Goal: Find specific page/section: Find specific page/section

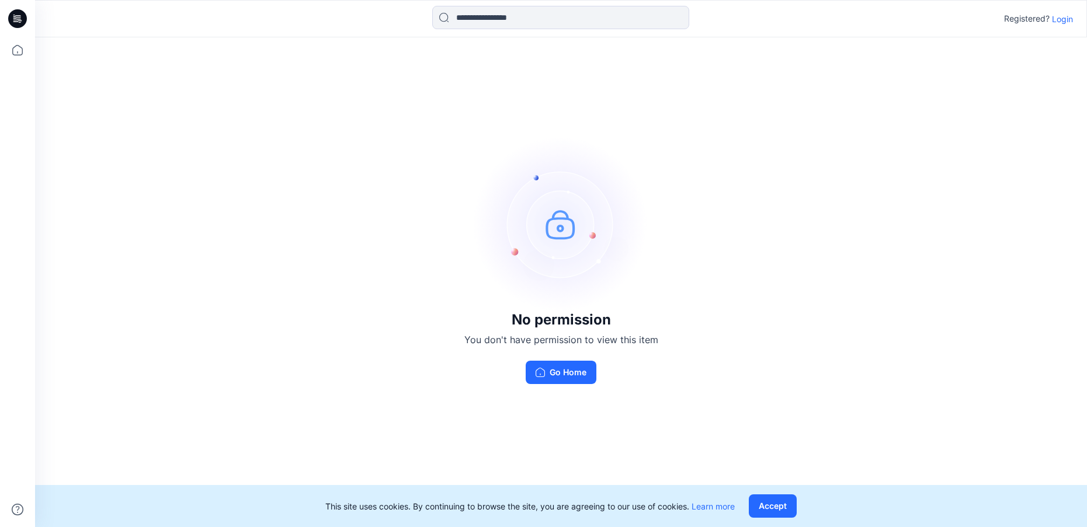
click at [1061, 16] on p "Login" at bounding box center [1062, 19] width 21 height 12
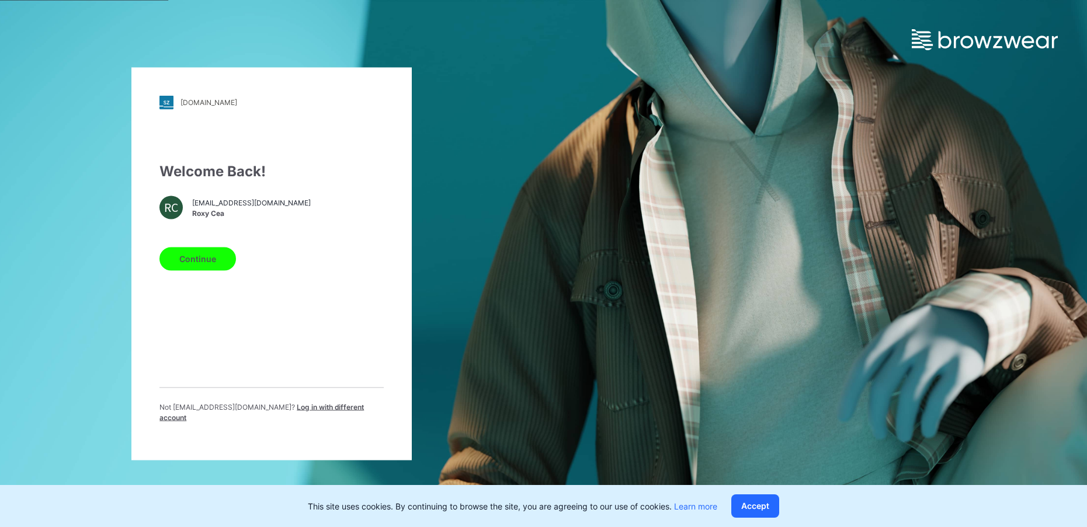
click at [208, 264] on button "Continue" at bounding box center [197, 258] width 76 height 23
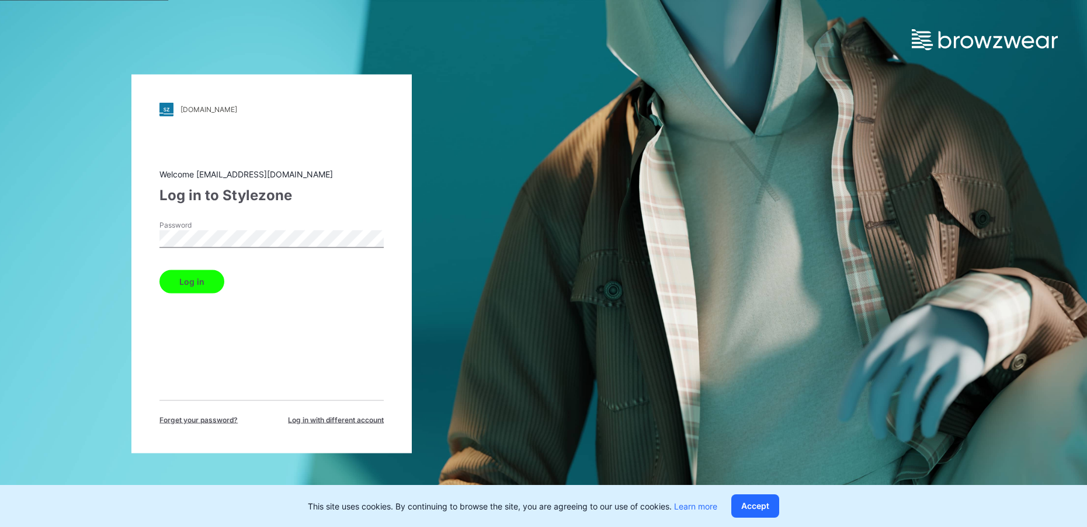
click at [204, 224] on label "Password" at bounding box center [200, 225] width 82 height 11
click at [201, 279] on button "Log in" at bounding box center [191, 281] width 65 height 23
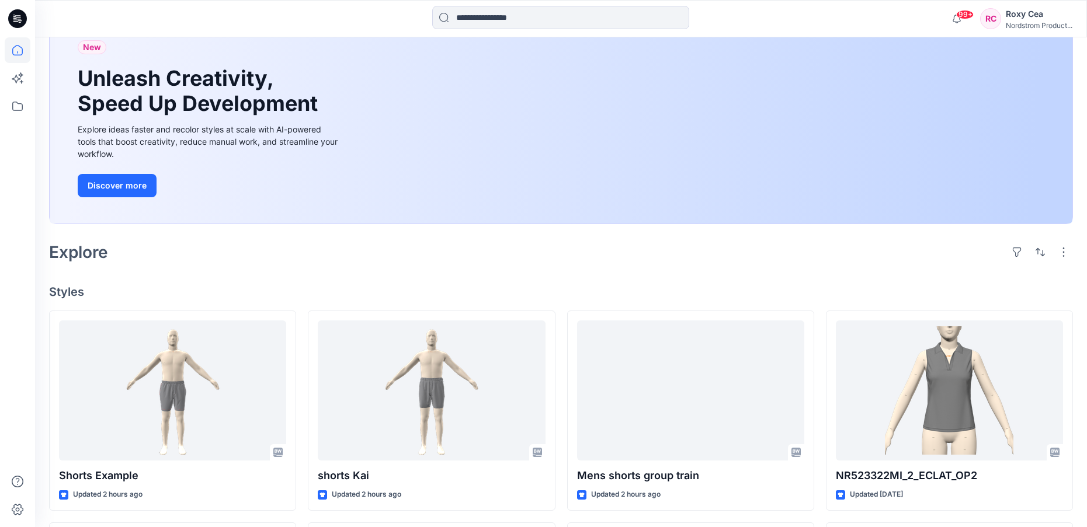
scroll to position [92, 0]
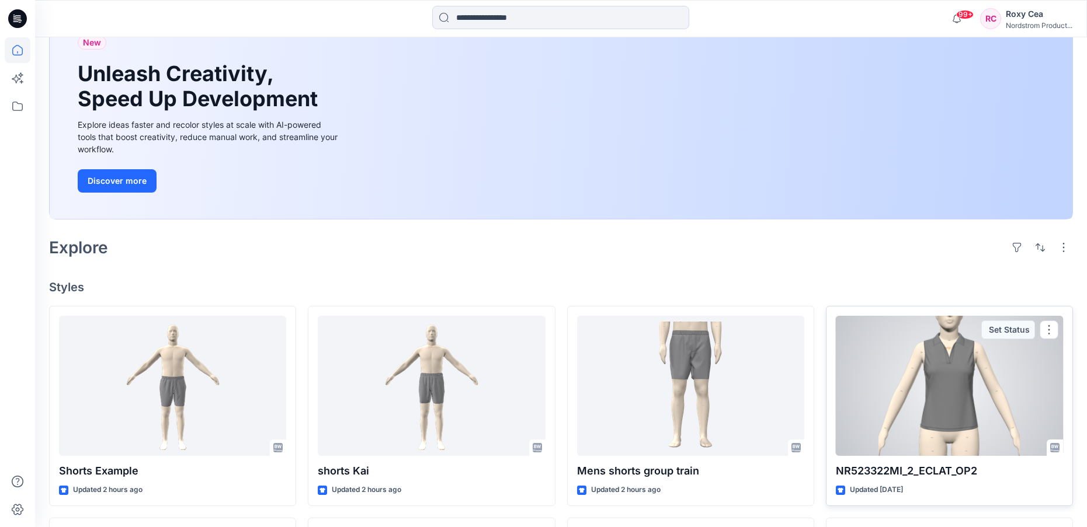
click at [930, 470] on p "NR523322MI_2_ECLAT_OP2" at bounding box center [949, 471] width 227 height 16
click at [920, 427] on div at bounding box center [949, 386] width 227 height 140
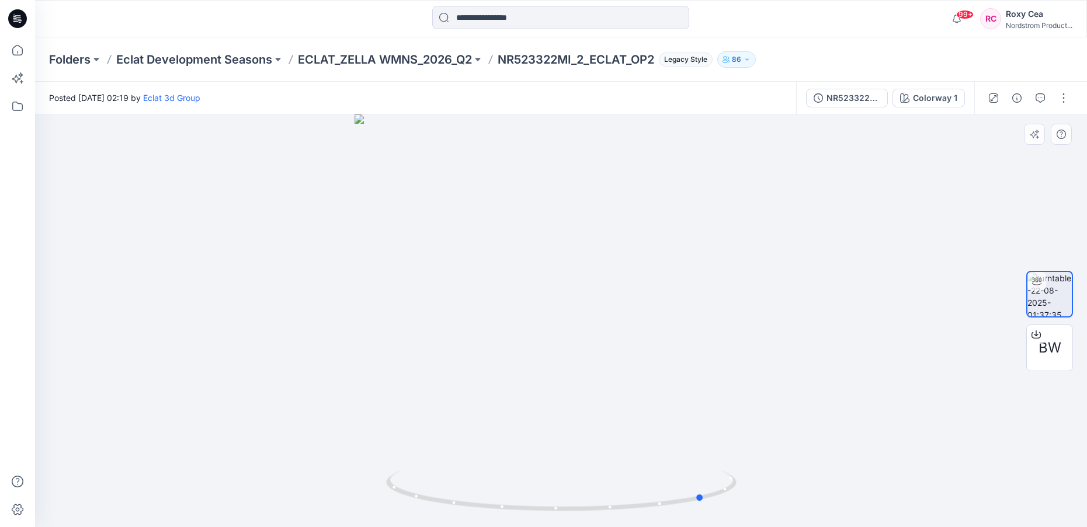
drag, startPoint x: 732, startPoint y: 437, endPoint x: 719, endPoint y: 325, distance: 112.8
click at [874, 400] on div at bounding box center [561, 320] width 1052 height 413
click at [469, 58] on p "ECLAT_ZELLA WMNS_2026_Q2" at bounding box center [385, 59] width 174 height 16
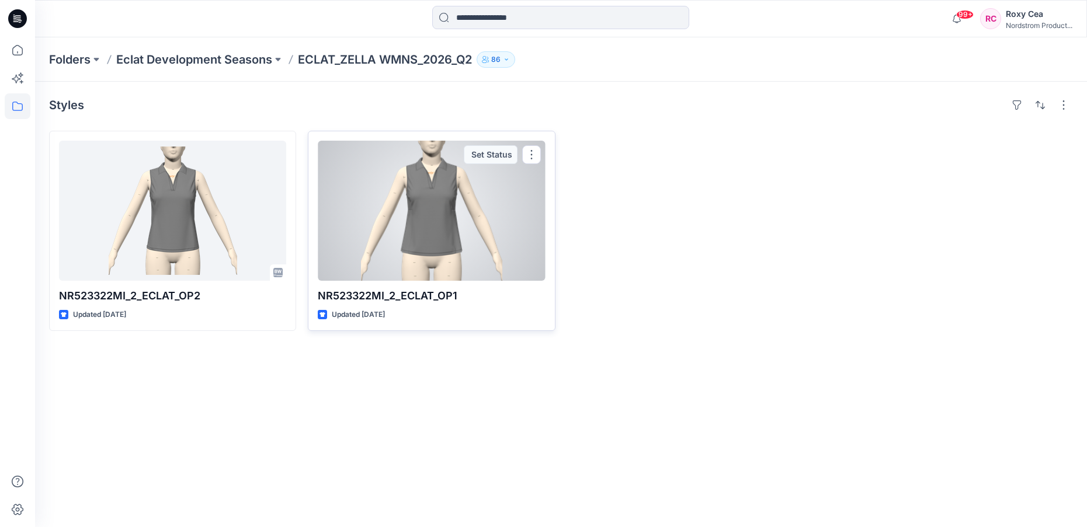
click at [421, 291] on p "NR523322MI_2_ECLAT_OP1" at bounding box center [431, 296] width 227 height 16
click at [416, 297] on p "NR523322MI_2_ECLAT_OP1" at bounding box center [431, 296] width 227 height 16
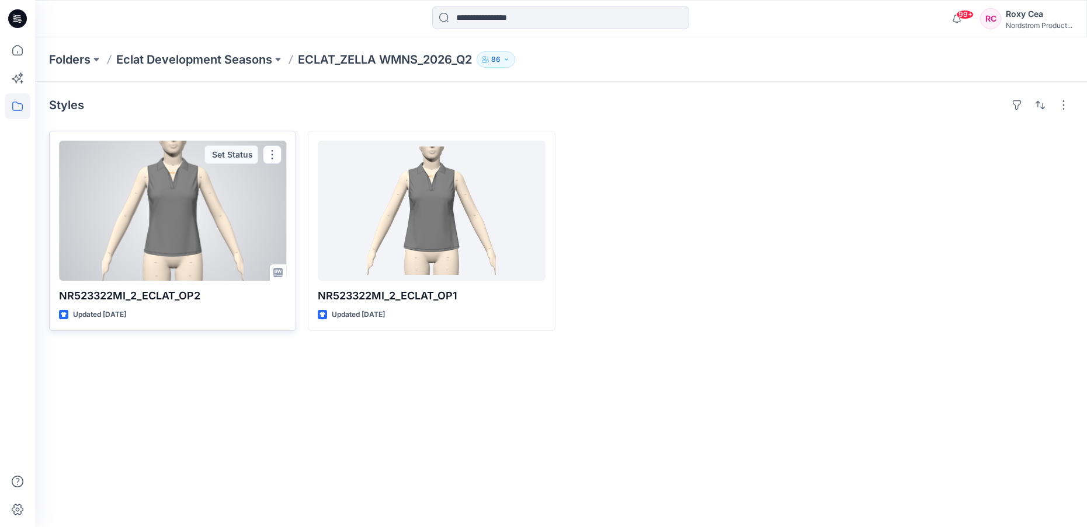
click at [144, 296] on p "NR523322MI_2_ECLAT_OP2" at bounding box center [172, 296] width 227 height 16
click at [185, 204] on div at bounding box center [172, 211] width 227 height 140
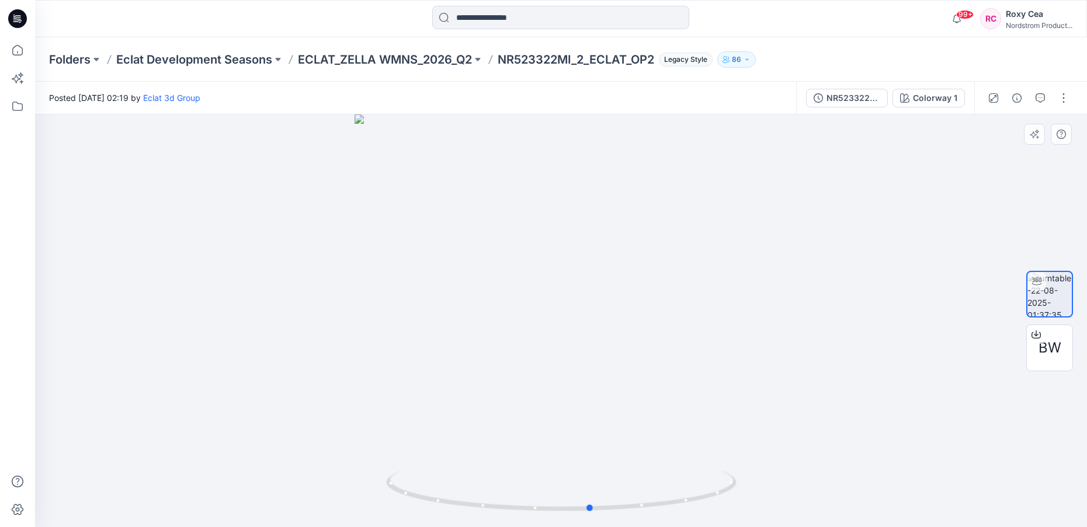
drag, startPoint x: 639, startPoint y: 380, endPoint x: 676, endPoint y: 384, distance: 36.4
click at [676, 384] on div at bounding box center [561, 320] width 1052 height 413
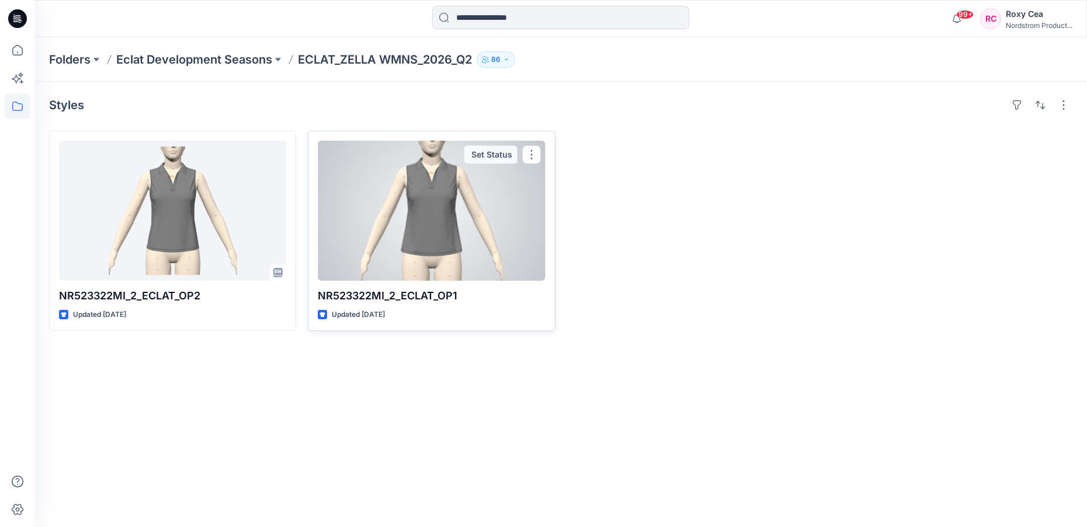
click at [496, 173] on div at bounding box center [431, 211] width 227 height 140
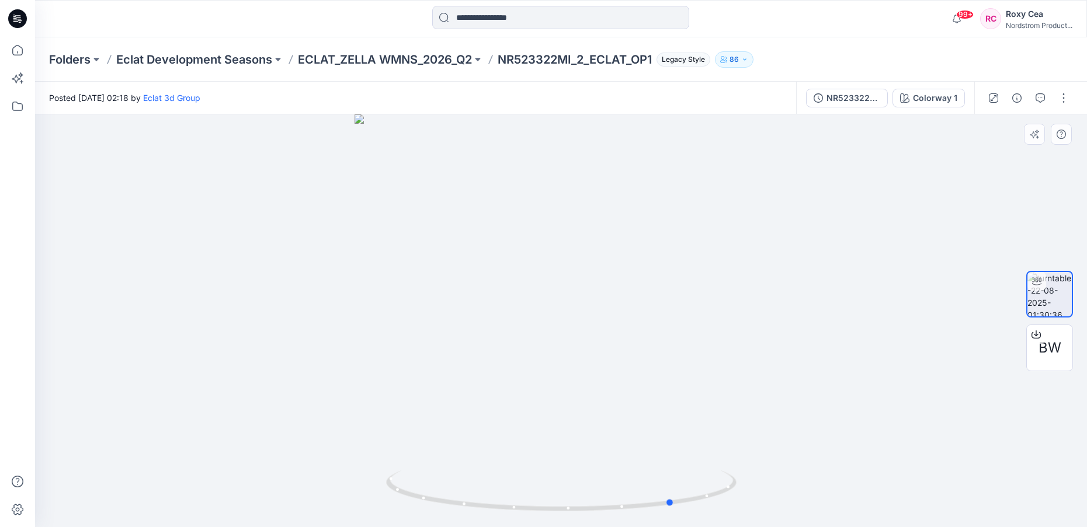
drag, startPoint x: 630, startPoint y: 332, endPoint x: 742, endPoint y: 310, distance: 114.8
click at [742, 310] on div at bounding box center [561, 320] width 1052 height 413
drag, startPoint x: 728, startPoint y: 493, endPoint x: 729, endPoint y: 464, distance: 29.8
click at [691, 496] on icon at bounding box center [562, 493] width 353 height 44
drag, startPoint x: 670, startPoint y: 405, endPoint x: 738, endPoint y: 261, distance: 159.4
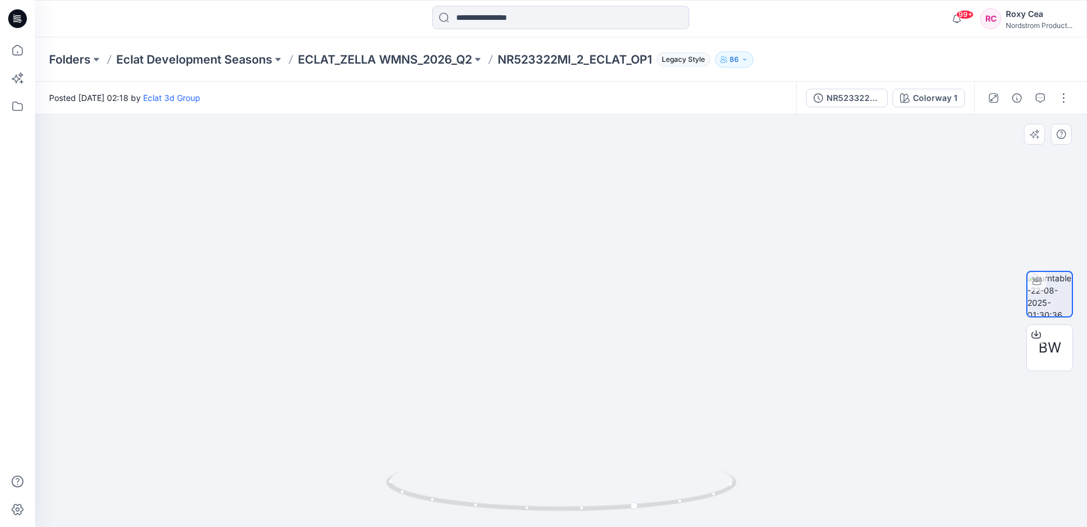
click at [738, 261] on img at bounding box center [596, 36] width 1139 height 983
drag, startPoint x: 693, startPoint y: 323, endPoint x: 616, endPoint y: 323, distance: 77.1
click at [616, 323] on div at bounding box center [561, 320] width 1052 height 413
drag, startPoint x: 675, startPoint y: 505, endPoint x: 717, endPoint y: 527, distance: 47.8
click at [717, 527] on html "99+ Notifications [PERSON_NAME] shared shorts8-18 in TRAINING_JULY 2025 (Unknow…" at bounding box center [543, 263] width 1087 height 527
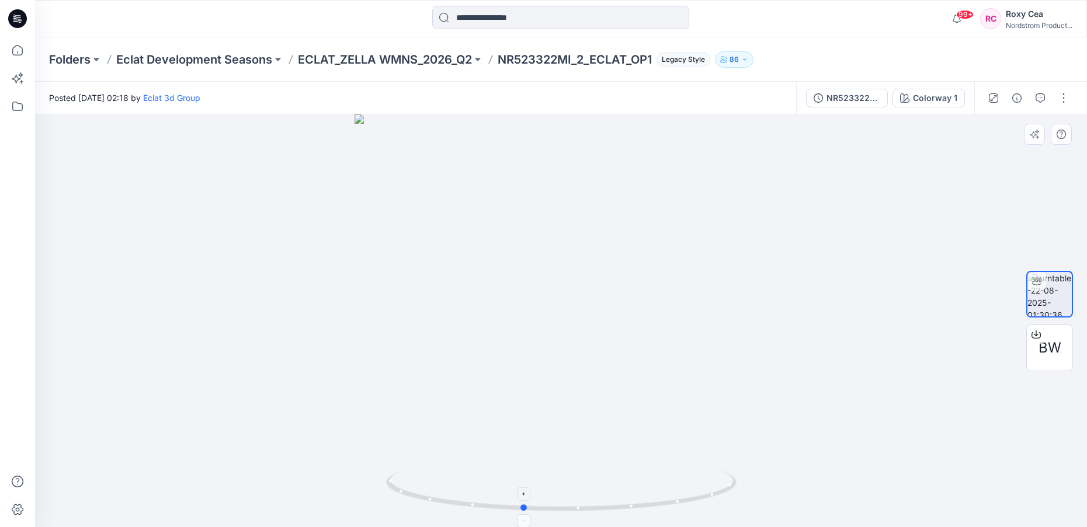
drag, startPoint x: 653, startPoint y: 505, endPoint x: 583, endPoint y: 503, distance: 70.1
click at [583, 503] on icon at bounding box center [562, 493] width 353 height 44
drag, startPoint x: 583, startPoint y: 503, endPoint x: 568, endPoint y: 502, distance: 15.8
click at [568, 502] on icon at bounding box center [562, 493] width 353 height 44
click at [661, 507] on icon at bounding box center [562, 493] width 353 height 44
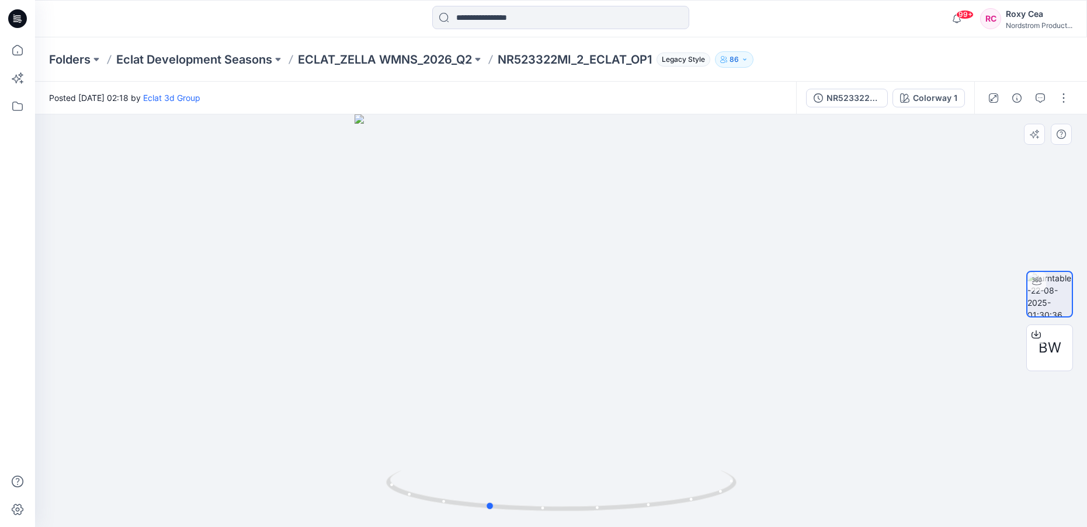
drag, startPoint x: 753, startPoint y: 421, endPoint x: 737, endPoint y: 423, distance: 15.9
click at [737, 423] on div at bounding box center [561, 320] width 1052 height 413
drag, startPoint x: 715, startPoint y: 493, endPoint x: 623, endPoint y: 503, distance: 92.7
click at [623, 503] on icon at bounding box center [562, 493] width 353 height 44
drag, startPoint x: 537, startPoint y: 510, endPoint x: 778, endPoint y: 529, distance: 241.9
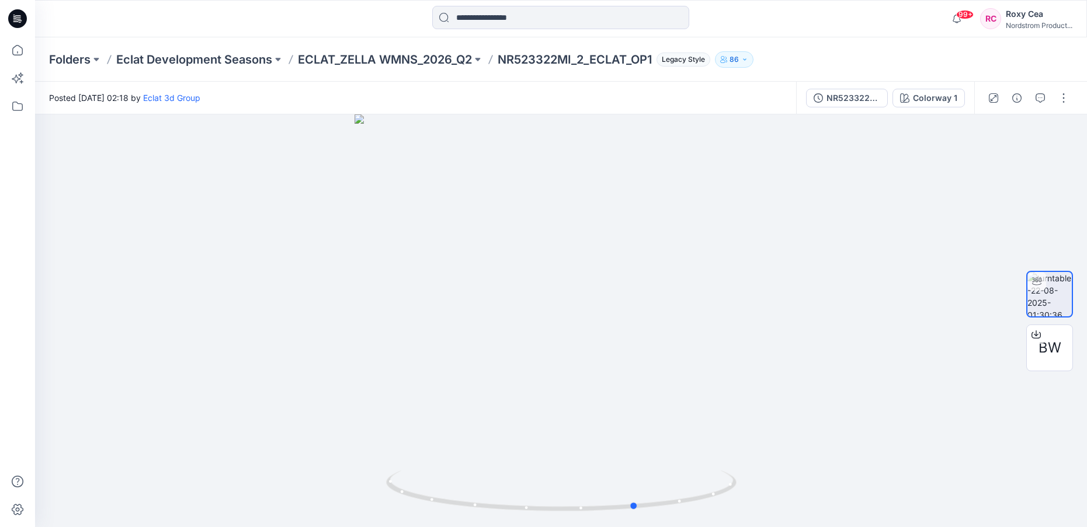
click at [778, 527] on html "99+ Notifications [PERSON_NAME] shared shorts8-18 in TRAINING_JULY 2025 (Unknow…" at bounding box center [543, 263] width 1087 height 527
drag, startPoint x: 659, startPoint y: 500, endPoint x: 604, endPoint y: 503, distance: 54.4
click at [604, 503] on icon at bounding box center [562, 493] width 353 height 44
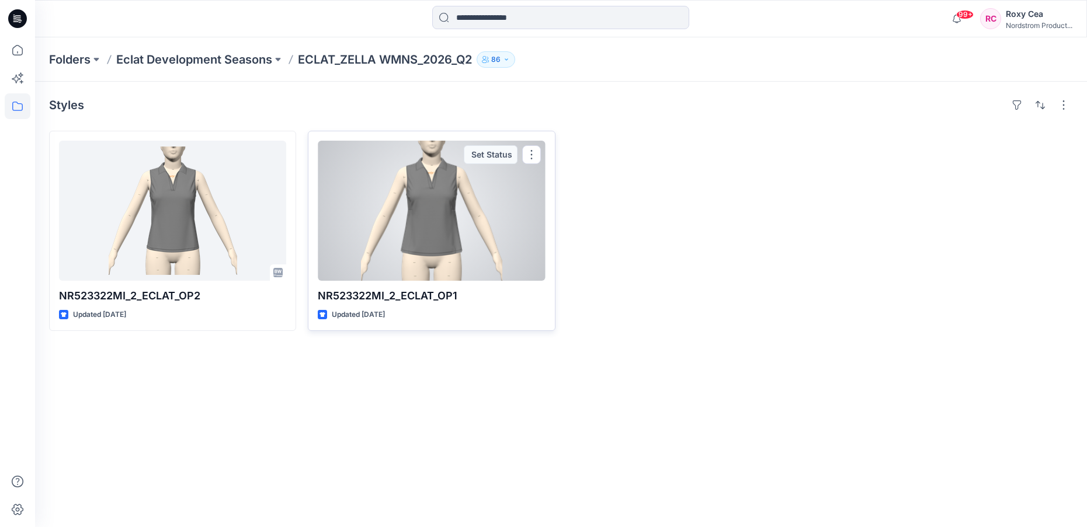
click at [419, 289] on p "NR523322MI_2_ECLAT_OP1" at bounding box center [431, 296] width 227 height 16
click at [411, 295] on p "NR523322MI_2_ECLAT_OP1" at bounding box center [431, 296] width 227 height 16
click at [436, 231] on div at bounding box center [431, 211] width 227 height 140
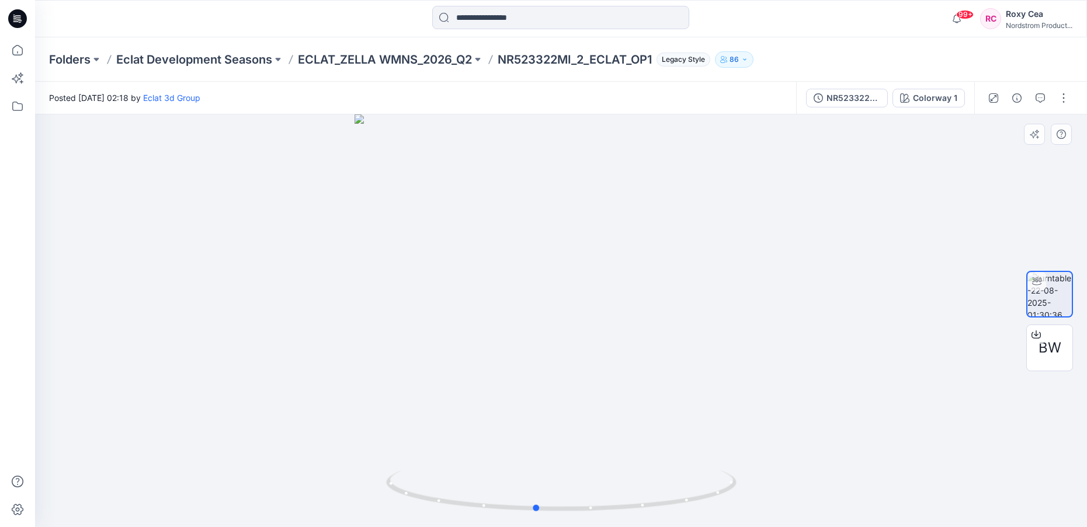
drag, startPoint x: 653, startPoint y: 402, endPoint x: 628, endPoint y: 402, distance: 25.7
click at [628, 402] on div at bounding box center [561, 320] width 1052 height 413
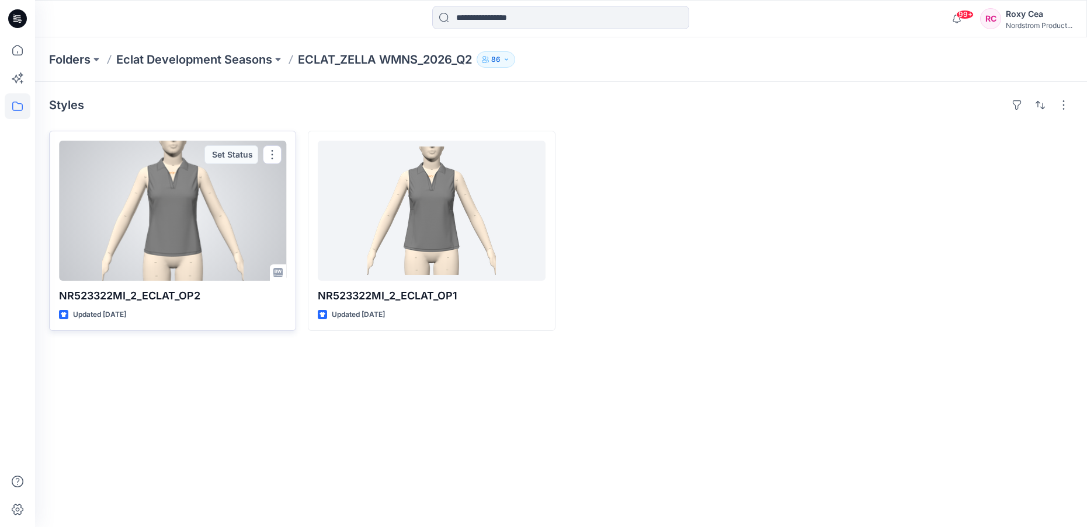
click at [217, 224] on div at bounding box center [172, 211] width 227 height 140
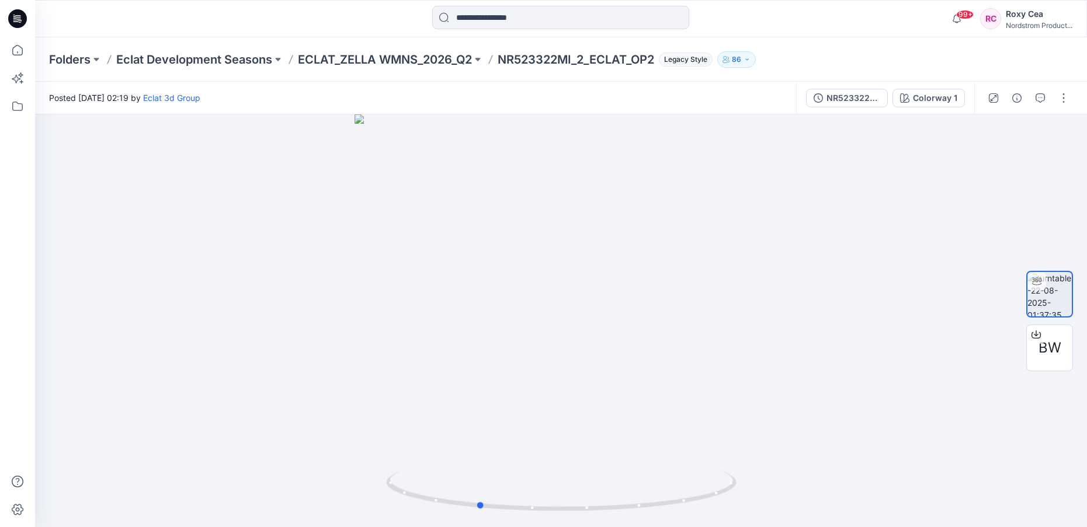
drag, startPoint x: 724, startPoint y: 492, endPoint x: 641, endPoint y: 505, distance: 84.4
click at [641, 505] on icon at bounding box center [562, 493] width 353 height 44
drag, startPoint x: 635, startPoint y: 503, endPoint x: 563, endPoint y: 506, distance: 72.4
click at [563, 506] on icon at bounding box center [562, 493] width 353 height 44
drag, startPoint x: 623, startPoint y: 294, endPoint x: 550, endPoint y: 294, distance: 73.0
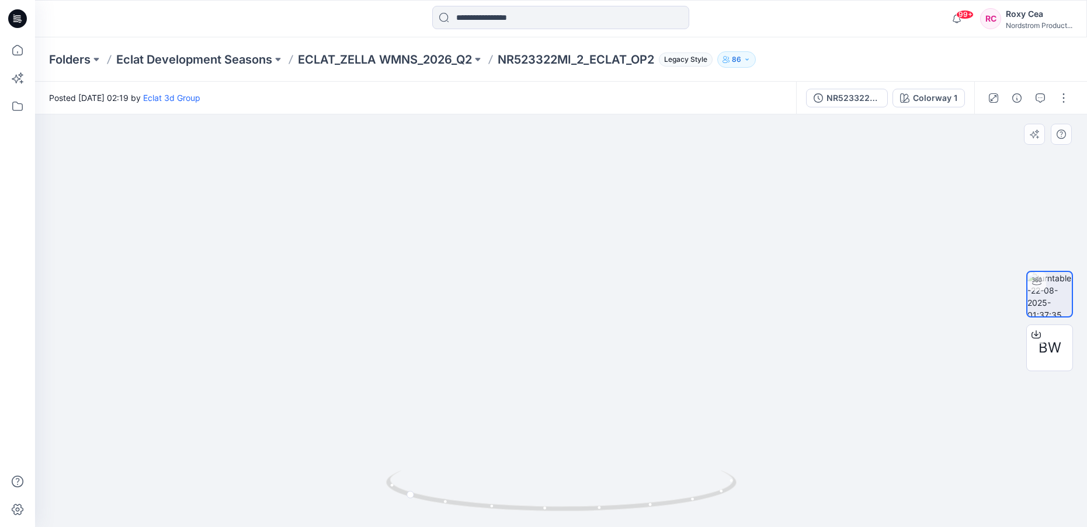
click at [550, 294] on img at bounding box center [561, 293] width 523 height 467
drag, startPoint x: 550, startPoint y: 307, endPoint x: 517, endPoint y: 303, distance: 33.0
click at [517, 303] on img at bounding box center [561, 290] width 523 height 474
drag, startPoint x: 705, startPoint y: 503, endPoint x: 867, endPoint y: 534, distance: 164.8
click at [867, 527] on html "99+ Notifications [PERSON_NAME] shared shorts8-18 in TRAINING_JULY 2025 (Unknow…" at bounding box center [543, 263] width 1087 height 527
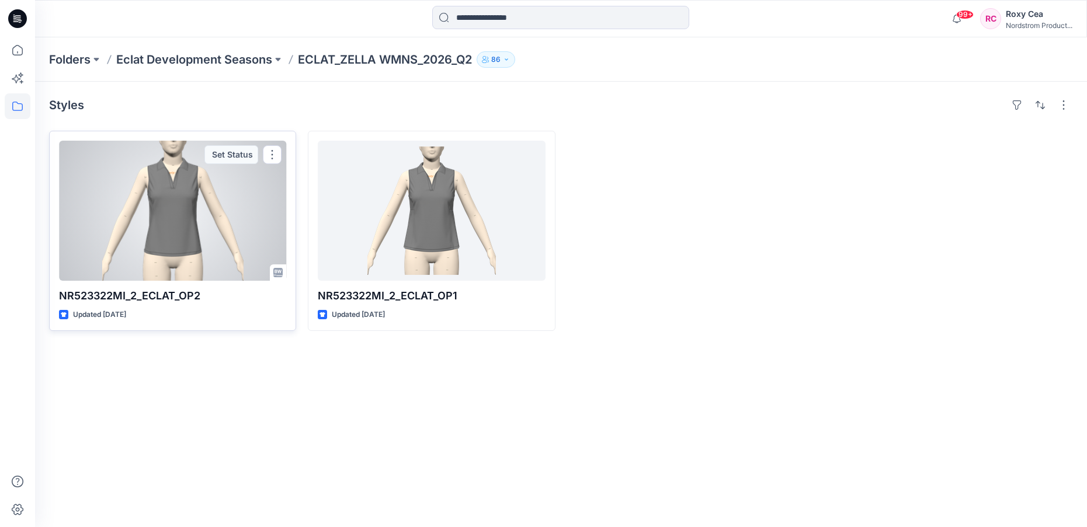
click at [160, 228] on div at bounding box center [172, 211] width 227 height 140
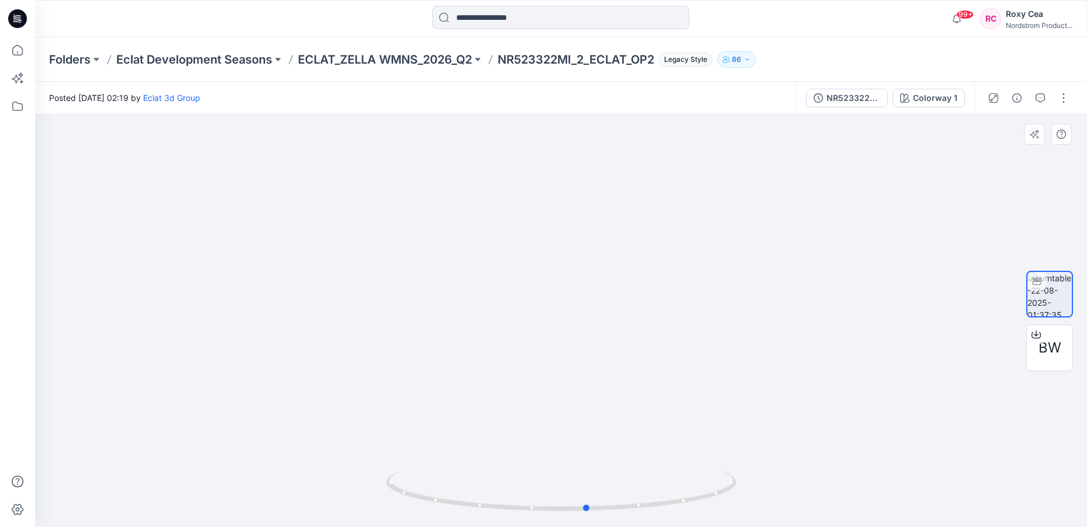
drag, startPoint x: 711, startPoint y: 500, endPoint x: 753, endPoint y: 499, distance: 42.1
click at [749, 503] on div at bounding box center [561, 320] width 1052 height 413
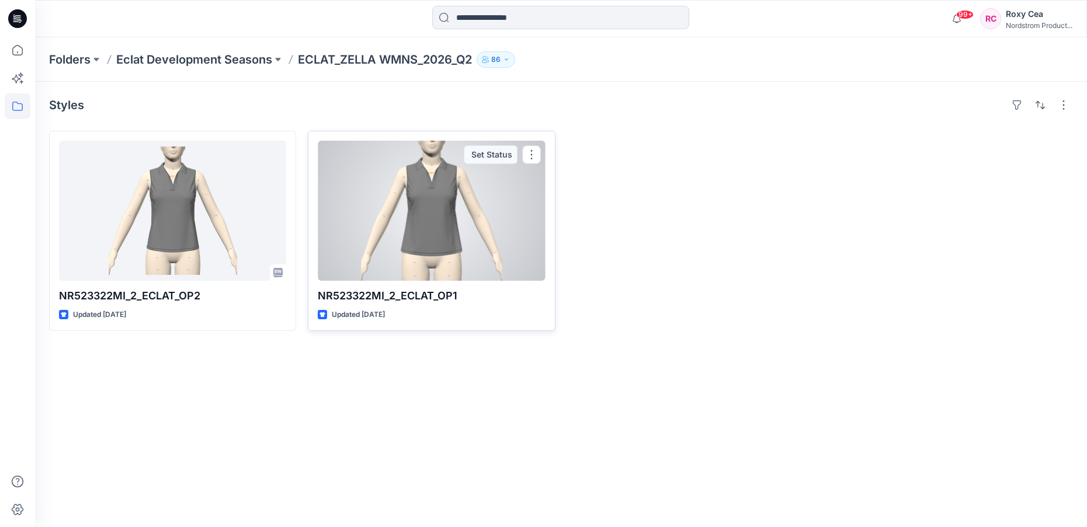
click at [426, 222] on div at bounding box center [431, 211] width 227 height 140
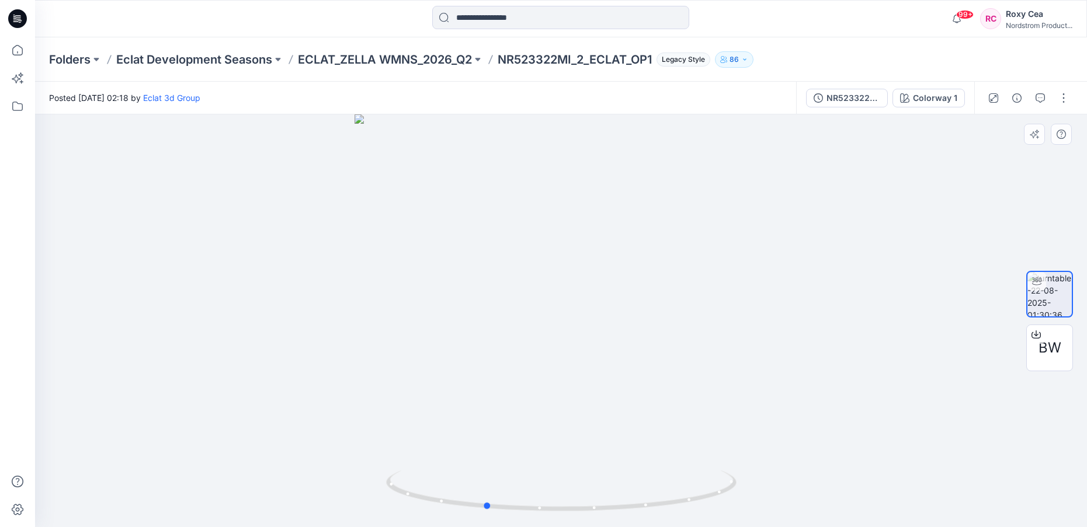
drag, startPoint x: 664, startPoint y: 352, endPoint x: 587, endPoint y: 347, distance: 76.6
click at [587, 347] on div at bounding box center [561, 320] width 1052 height 413
drag, startPoint x: 648, startPoint y: 507, endPoint x: 805, endPoint y: 492, distance: 158.4
click at [805, 492] on div at bounding box center [561, 320] width 1052 height 413
